Goal: Understand process/instructions

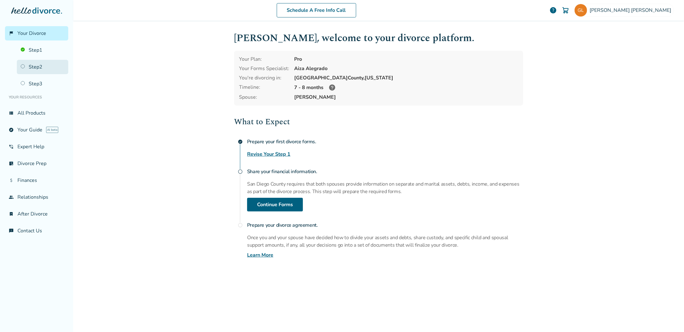
click at [40, 70] on link "Step 2" at bounding box center [42, 67] width 51 height 14
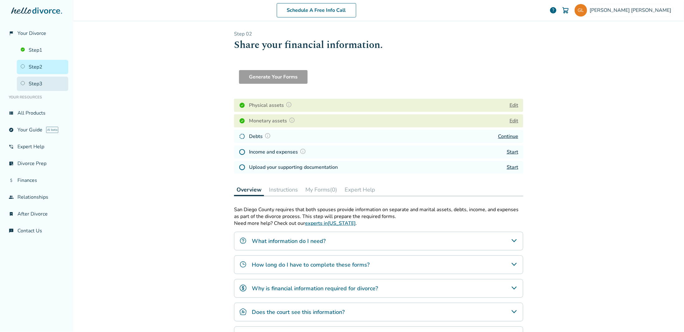
click at [36, 85] on link "Step 3" at bounding box center [42, 84] width 51 height 14
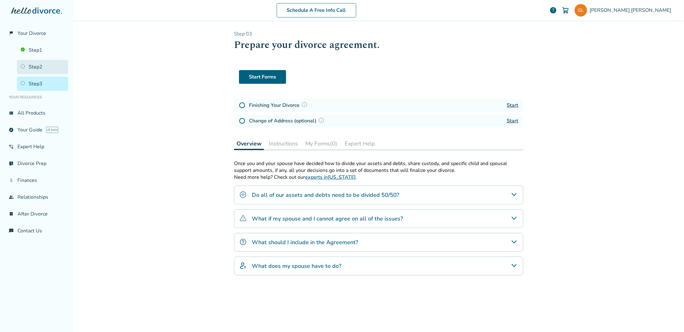
click at [40, 67] on link "Step 2" at bounding box center [42, 67] width 51 height 14
